Goal: Task Accomplishment & Management: Manage account settings

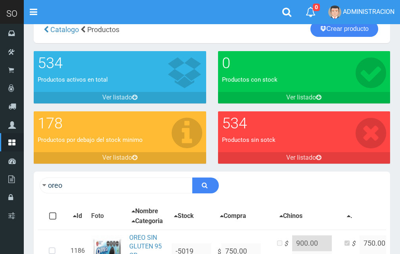
scroll to position [86, 0]
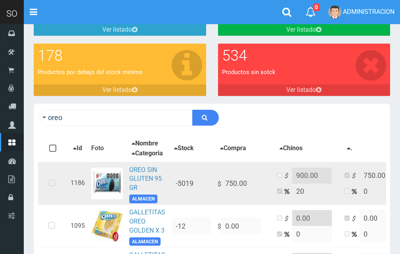
click at [144, 181] on td "OREO SIN GLUTEN 95 GR ALMACEN" at bounding box center [147, 183] width 42 height 43
click at [135, 184] on link "OREO SIN GLUTEN 95 GR" at bounding box center [145, 179] width 33 height 26
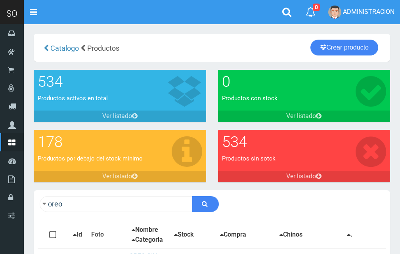
scroll to position [86, 0]
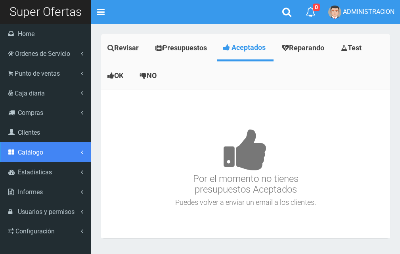
click at [37, 152] on span "Catálogo" at bounding box center [30, 153] width 25 height 8
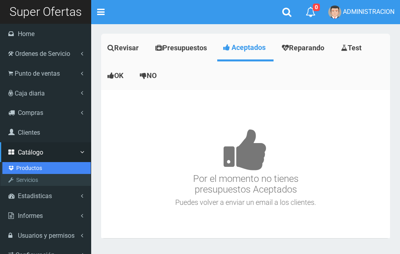
click at [35, 167] on link "Productos" at bounding box center [46, 168] width 88 height 12
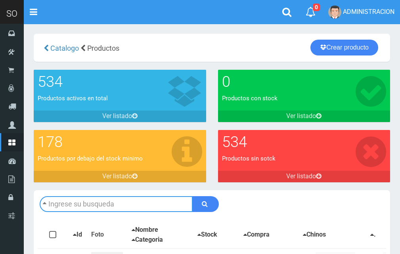
click at [102, 204] on input "text" at bounding box center [116, 204] width 153 height 16
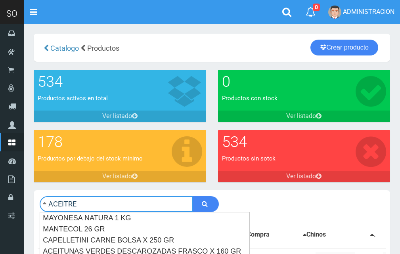
type input "ACEITRE"
click at [192, 196] on button "submit" at bounding box center [205, 204] width 27 height 16
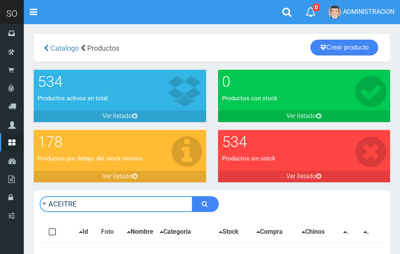
click at [102, 204] on input "ACEITRE" at bounding box center [116, 204] width 153 height 16
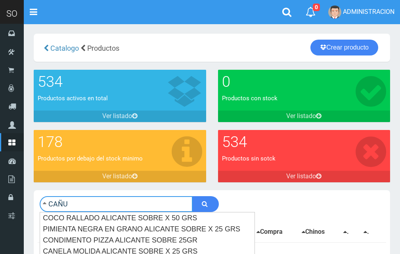
type input "CAÑU"
click at [192, 196] on button "submit" at bounding box center [205, 204] width 27 height 16
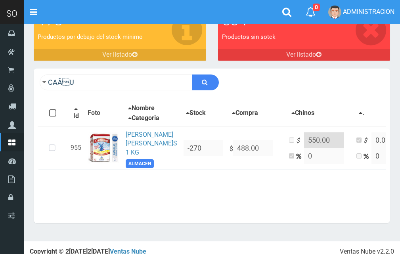
scroll to position [130, 0]
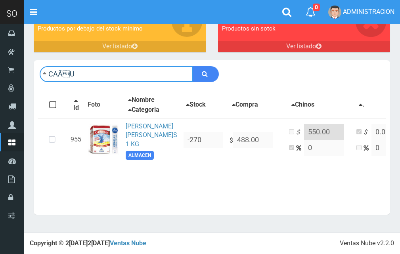
click at [86, 80] on input "CAÃU" at bounding box center [116, 74] width 153 height 16
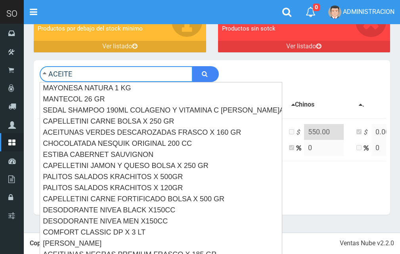
type input "ACEITE"
click at [192, 66] on button "submit" at bounding box center [205, 74] width 27 height 16
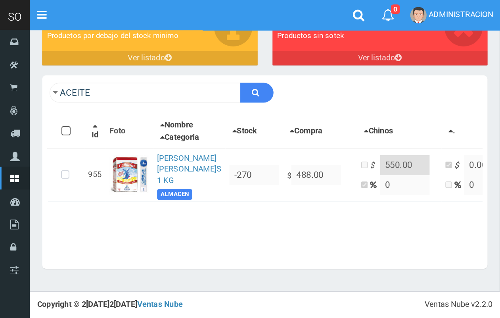
scroll to position [15, 0]
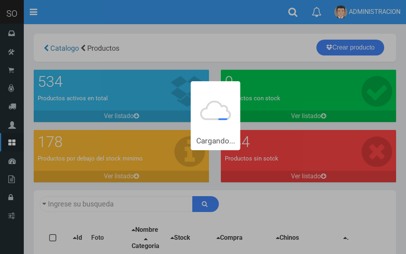
type input "ACEITE"
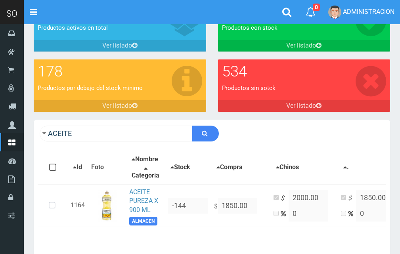
scroll to position [130, 0]
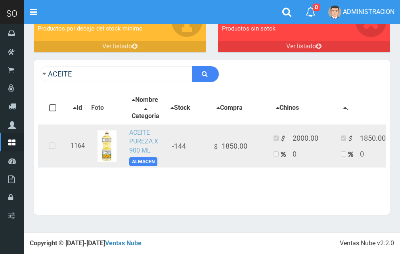
click at [141, 138] on link "ACEITE PUREZA X 900 ML" at bounding box center [143, 142] width 29 height 26
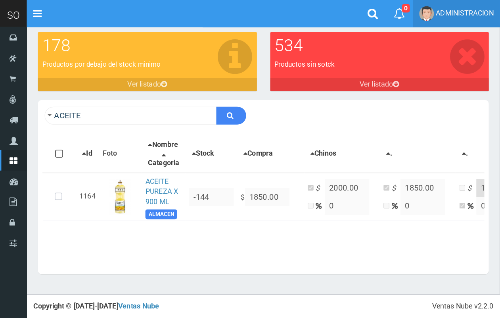
scroll to position [66, 0]
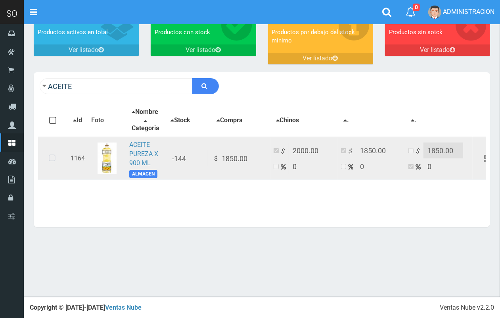
drag, startPoint x: 390, startPoint y: 0, endPoint x: 181, endPoint y: 179, distance: 275.3
click at [181, 179] on td "-144" at bounding box center [188, 158] width 46 height 43
click at [48, 165] on icon at bounding box center [52, 158] width 21 height 26
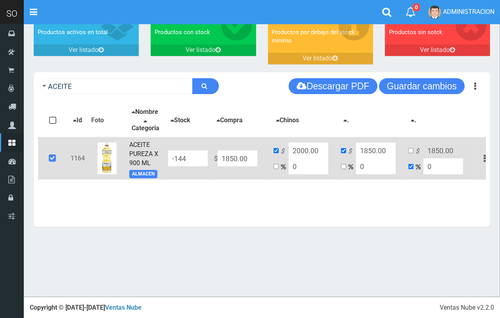
drag, startPoint x: 219, startPoint y: 163, endPoint x: 187, endPoint y: 159, distance: 32.0
click at [187, 159] on tr "1164 ACEITE PUREZA X 900 ML ALMACEN -144 $ 1850.00 $ 2000.00 0 $ 1850.00 0 $ 18…" at bounding box center [267, 158] width 459 height 43
type input "3"
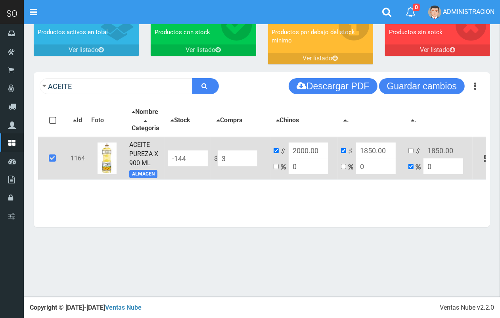
type input "3"
type input "37"
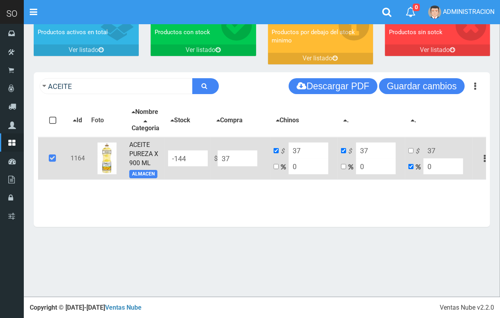
type input "370"
type input "3700"
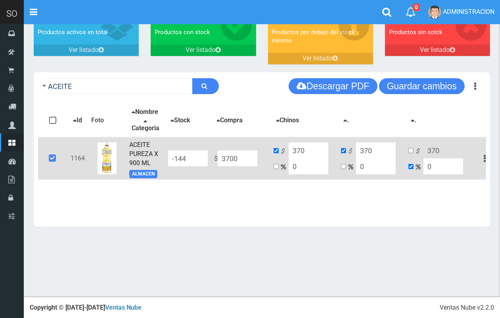
type input "3700"
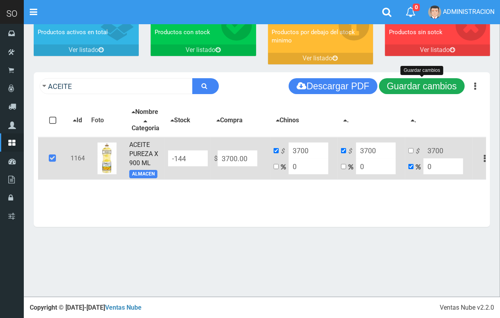
type input "3700.00"
click at [406, 92] on button "Guardar cambios" at bounding box center [422, 86] width 86 height 16
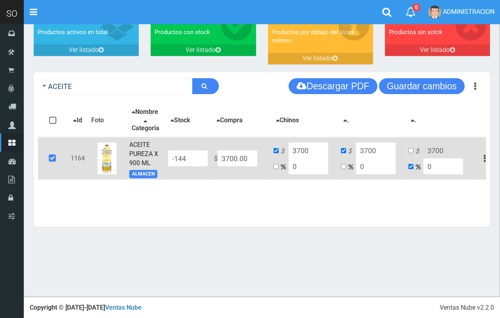
drag, startPoint x: 313, startPoint y: 155, endPoint x: 281, endPoint y: 150, distance: 33.4
click at [281, 150] on td "$ 3700 0" at bounding box center [304, 158] width 67 height 43
type input "4000.00"
click at [406, 94] on div "ACEITE Descargar PDF Guardar cambios Guardar cambios 150" at bounding box center [262, 86] width 457 height 28
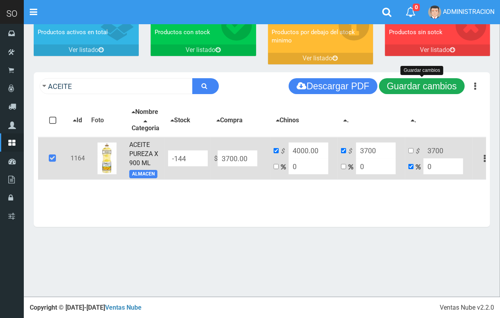
click at [406, 86] on button "Guardar cambios" at bounding box center [422, 86] width 86 height 16
click at [138, 163] on link "ACEITE PUREZA X 900 ML" at bounding box center [143, 154] width 29 height 26
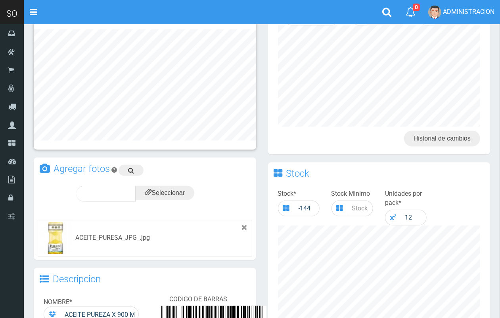
scroll to position [226, 0]
